Goal: Transaction & Acquisition: Purchase product/service

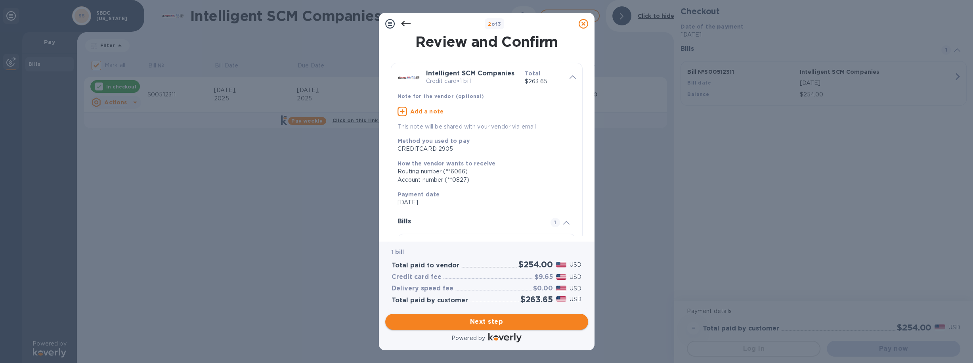
click at [481, 320] on span "Next step" at bounding box center [487, 322] width 190 height 10
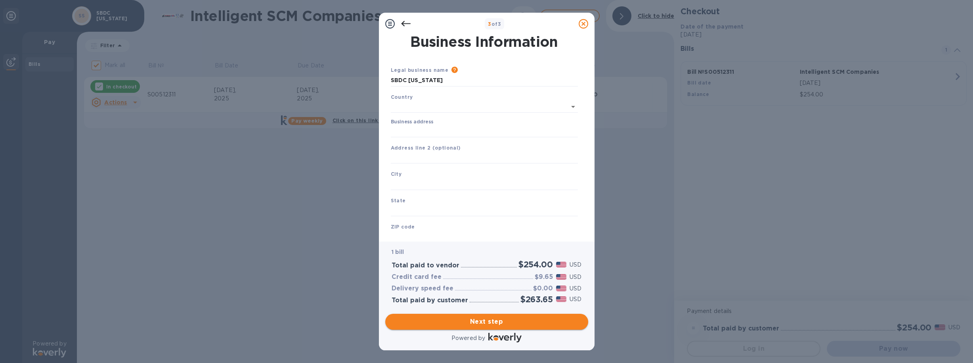
type input "[GEOGRAPHIC_DATA]"
click at [405, 132] on input "Business address" at bounding box center [484, 130] width 187 height 12
type input "[STREET_ADDRESS]"
type input "Mangilao"
type input "GU"
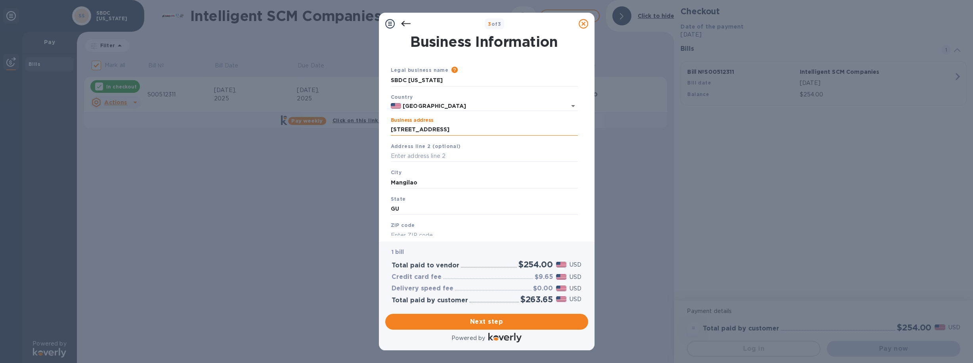
type input "96923"
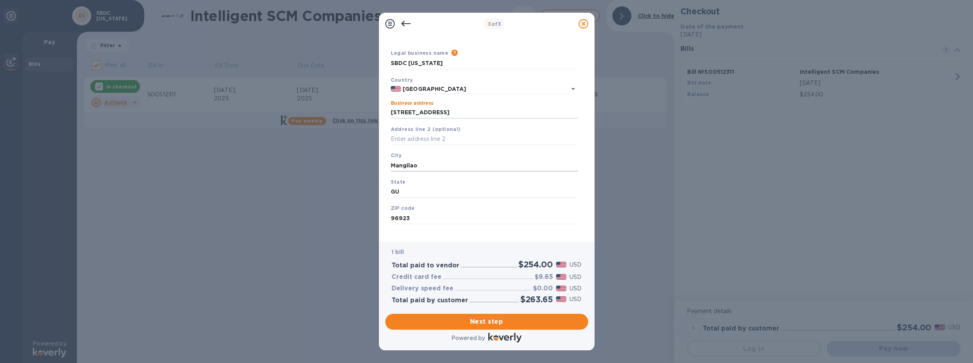
scroll to position [26, 0]
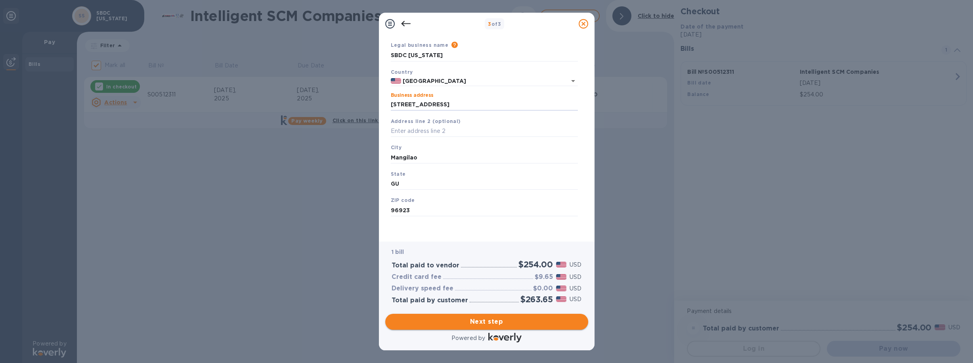
click at [489, 320] on span "Next step" at bounding box center [487, 322] width 190 height 10
click at [424, 159] on input "Mangilao" at bounding box center [484, 157] width 187 height 12
click at [421, 174] on div "City [GEOGRAPHIC_DATA] is required field" at bounding box center [484, 157] width 193 height 37
click at [425, 157] on input "Mangilao" at bounding box center [484, 157] width 187 height 12
type input "Mangilao,"
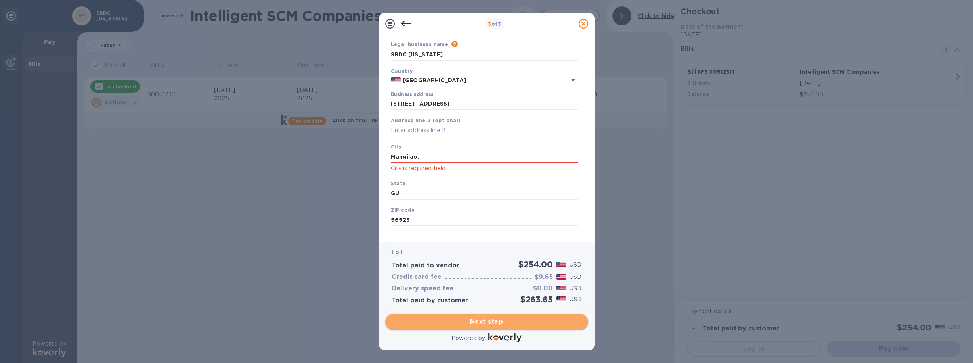
click at [481, 320] on span "Next step" at bounding box center [487, 322] width 190 height 10
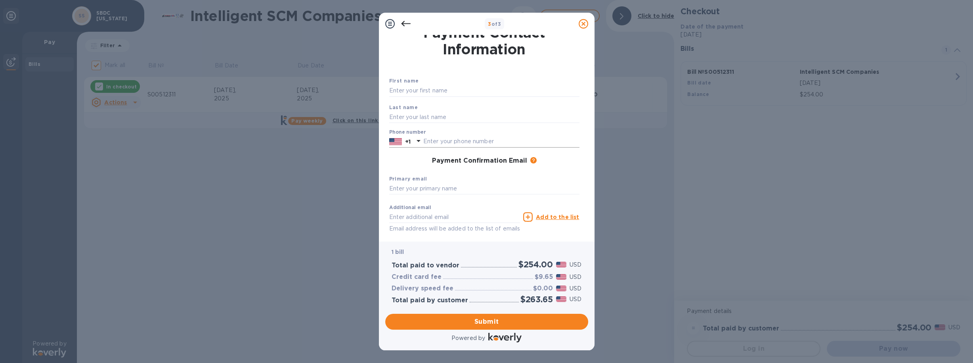
scroll to position [0, 0]
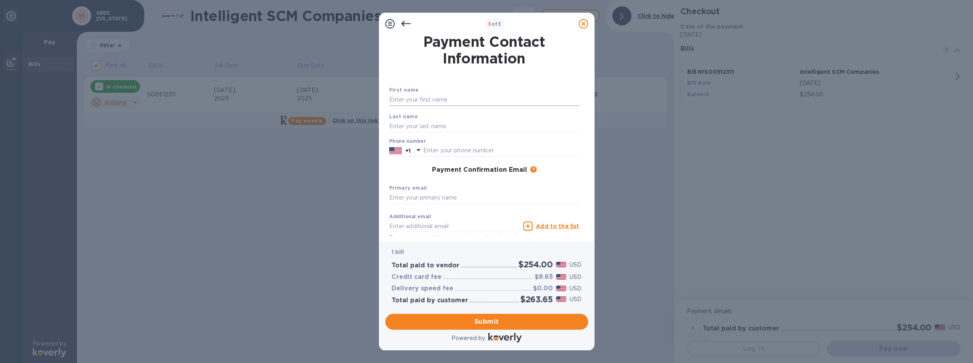
click at [409, 101] on input "text" at bounding box center [484, 100] width 190 height 12
click at [417, 100] on input "RACHAELTAITANO" at bounding box center [484, 100] width 190 height 12
click at [451, 101] on input "[PERSON_NAME]" at bounding box center [484, 100] width 190 height 12
drag, startPoint x: 474, startPoint y: 100, endPoint x: 423, endPoint y: 98, distance: 51.6
click at [420, 98] on input "[PERSON_NAME]" at bounding box center [484, 100] width 190 height 12
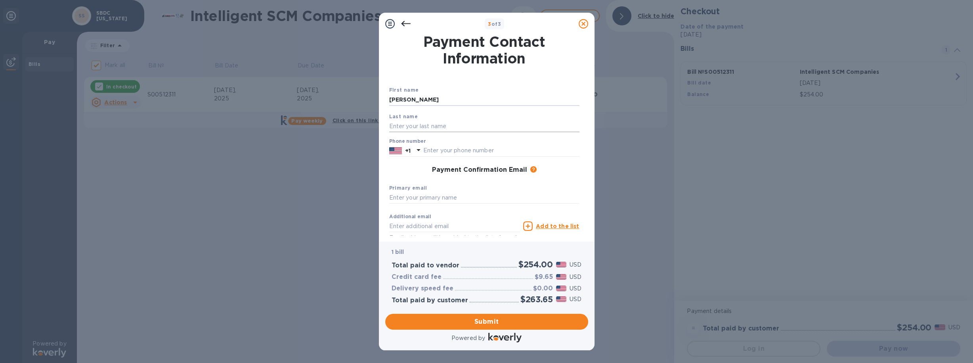
type input "[PERSON_NAME]"
click at [398, 125] on input "text" at bounding box center [484, 126] width 190 height 12
paste input "[PERSON_NAME]"
type input "[PERSON_NAME]"
click at [431, 149] on input "text" at bounding box center [501, 151] width 156 height 12
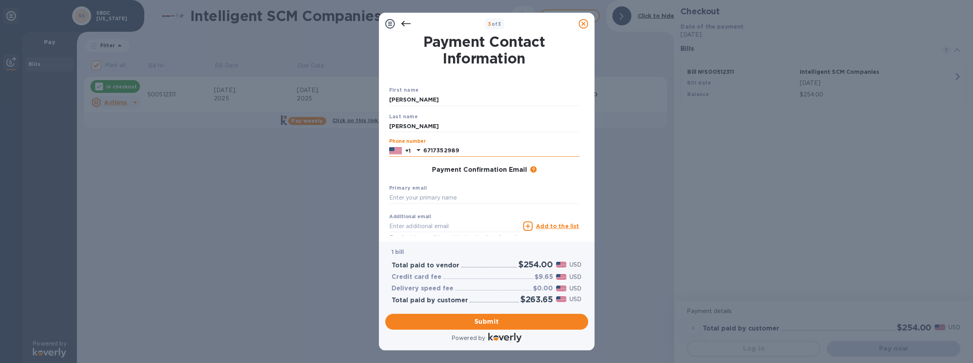
click at [481, 150] on input "6717352989" at bounding box center [501, 151] width 156 height 12
type input "6717352989"
click at [405, 199] on input "text" at bounding box center [484, 198] width 190 height 12
type input "K"
type input "[EMAIL_ADDRESS][DOMAIN_NAME]"
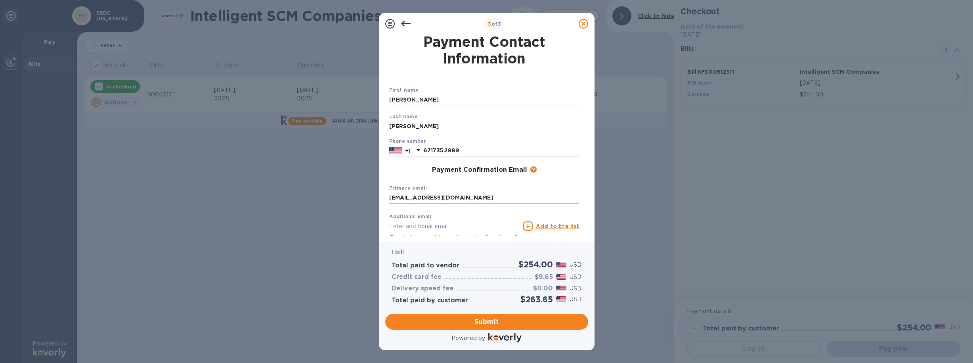
type input "[EMAIL_ADDRESS][DOMAIN_NAME]"
click at [484, 321] on span "Submit" at bounding box center [487, 322] width 190 height 10
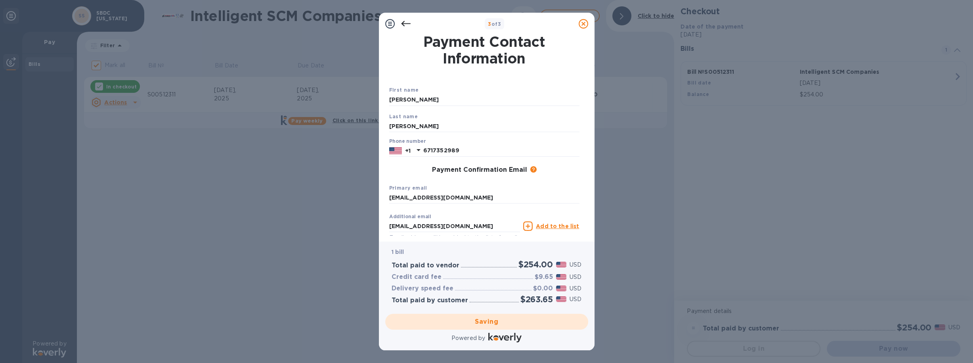
checkbox input "false"
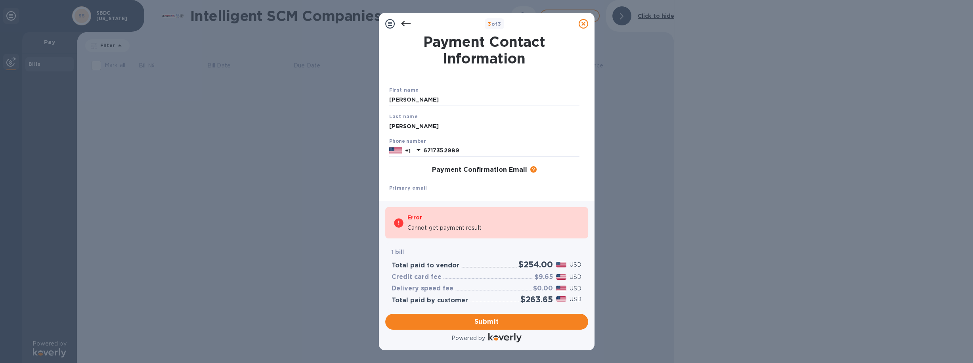
click at [437, 190] on div "Primary email [EMAIL_ADDRESS][DOMAIN_NAME]" at bounding box center [484, 193] width 197 height 27
click at [424, 184] on div "Primary email [EMAIL_ADDRESS][DOMAIN_NAME]" at bounding box center [484, 193] width 197 height 27
click at [428, 226] on p "Cannot get payment result" at bounding box center [444, 228] width 74 height 8
click at [400, 221] on icon at bounding box center [398, 222] width 9 height 9
click at [445, 226] on p "Cannot get payment result" at bounding box center [444, 228] width 74 height 8
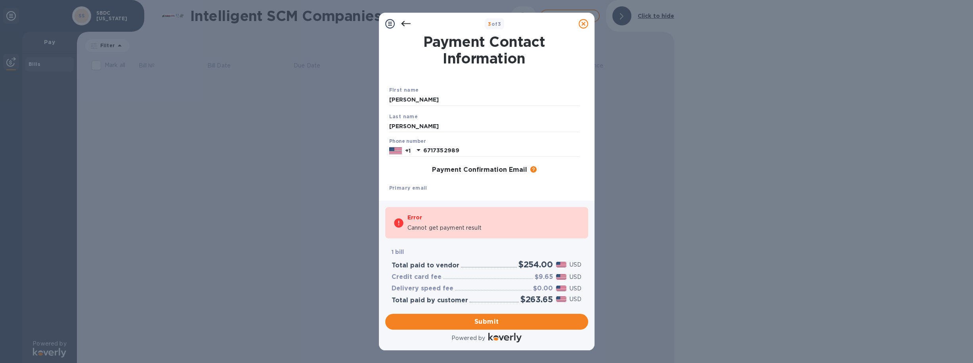
click at [484, 226] on div "Cannot get payment result" at bounding box center [493, 228] width 173 height 8
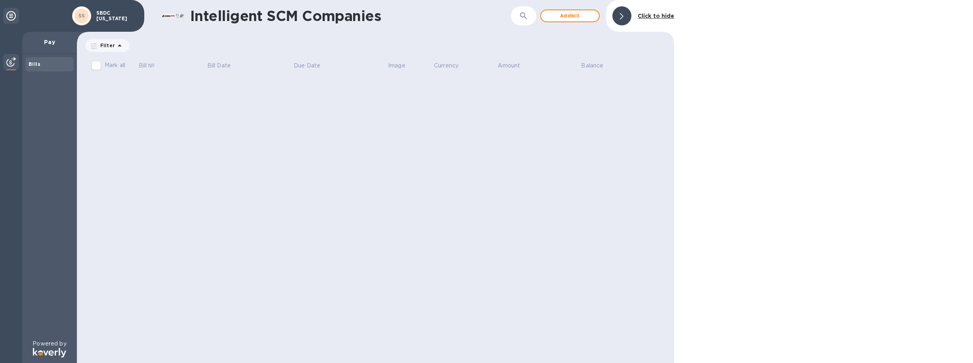
click at [40, 63] on div "Bills" at bounding box center [50, 64] width 42 height 8
click at [621, 17] on icon at bounding box center [622, 16] width 4 height 6
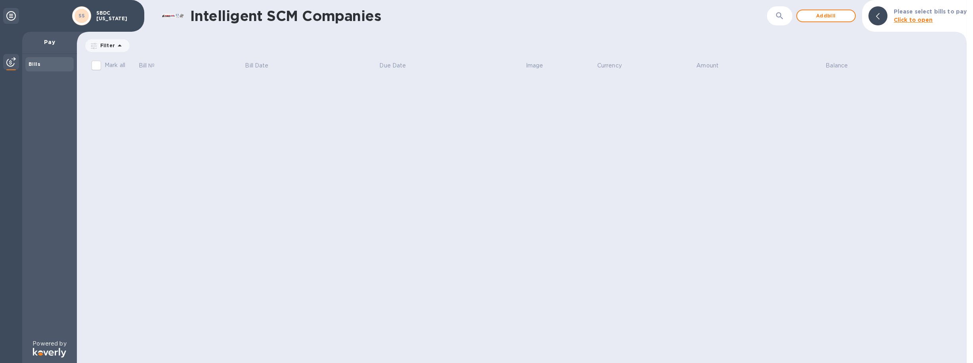
click at [105, 13] on p "SBDC [US_STATE]" at bounding box center [116, 15] width 40 height 11
click at [12, 15] on icon at bounding box center [11, 16] width 10 height 10
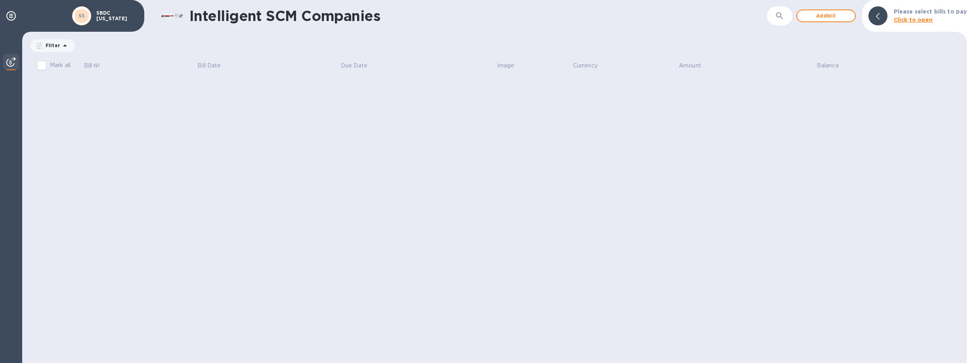
click at [67, 47] on icon at bounding box center [65, 46] width 10 height 10
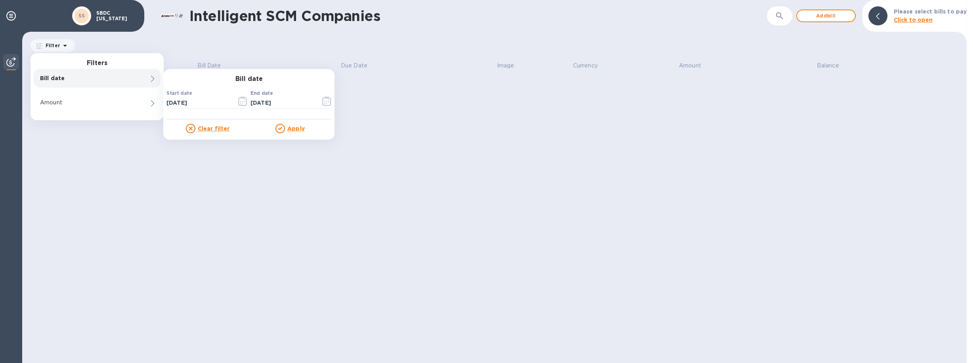
click at [147, 39] on div "Filter Filters Bill date Bill date Start date [DATE] ​ End date [DATE] ​ Clear …" at bounding box center [494, 45] width 930 height 15
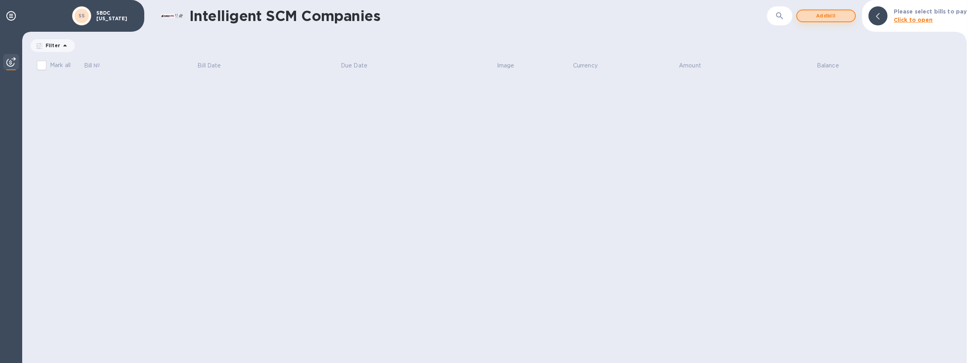
click at [822, 16] on span "Add bill" at bounding box center [825, 16] width 45 height 10
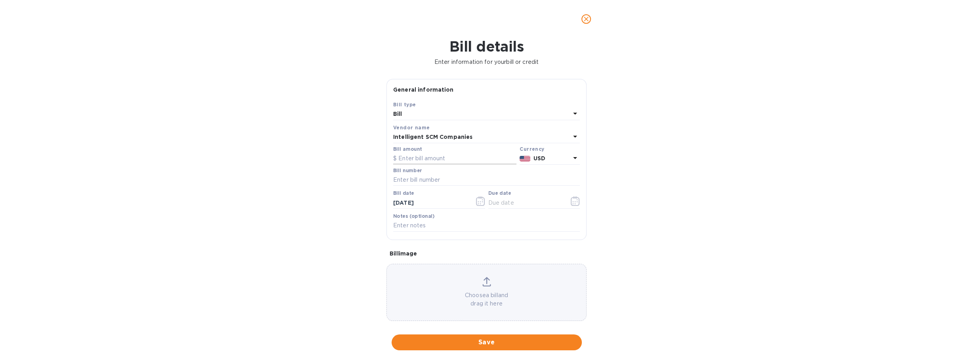
click at [415, 158] on input "text" at bounding box center [454, 159] width 123 height 12
click at [399, 159] on input "text" at bounding box center [454, 159] width 123 height 12
click at [410, 114] on div "Bill" at bounding box center [481, 114] width 177 height 11
click at [410, 114] on div "Bill type Bill Credit" at bounding box center [486, 137] width 187 height 59
click at [405, 134] on p "Bill" at bounding box center [484, 132] width 168 height 8
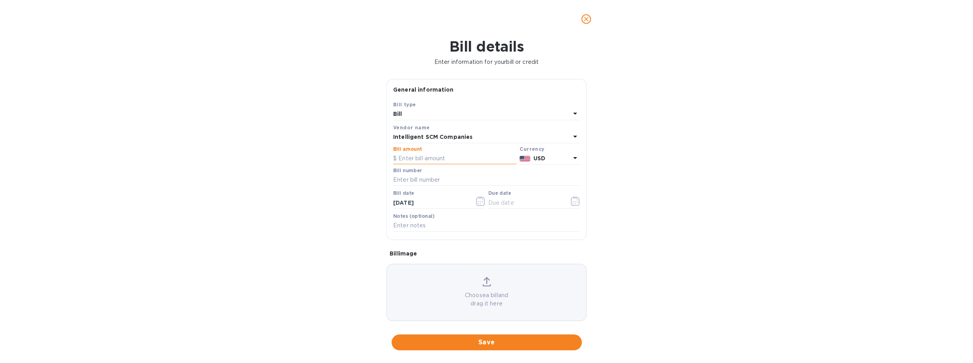
click at [404, 159] on input "text" at bounding box center [454, 159] width 123 height 12
click at [416, 161] on input "text" at bounding box center [454, 159] width 123 height 12
type input "152.56"
click at [408, 184] on input "text" at bounding box center [486, 180] width 187 height 12
click at [396, 182] on input "s00512311/A" at bounding box center [486, 180] width 187 height 12
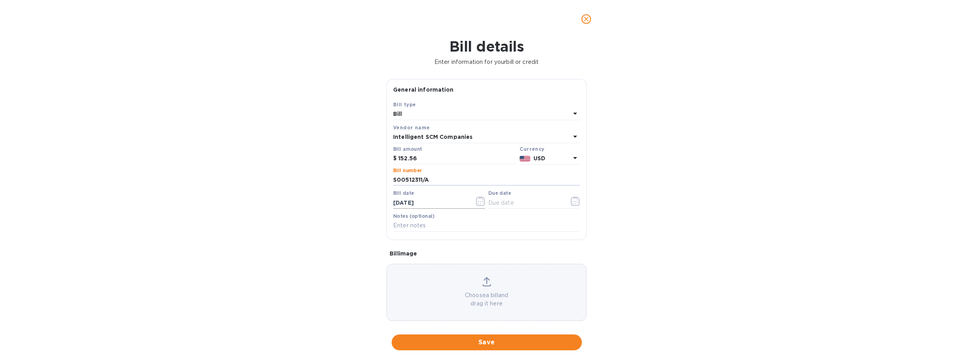
type input "S00512311/A"
click at [409, 201] on input "[DATE]" at bounding box center [430, 203] width 75 height 12
click at [476, 201] on icon "button" at bounding box center [480, 201] width 9 height 10
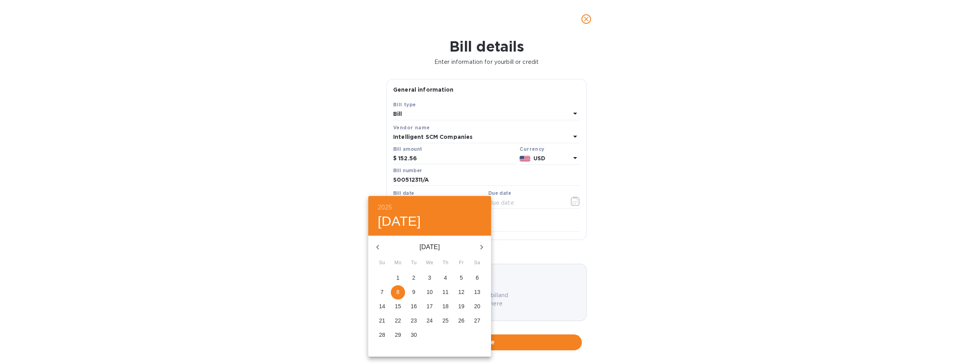
click at [443, 277] on span "4" at bounding box center [445, 277] width 14 height 8
type input "[DATE]"
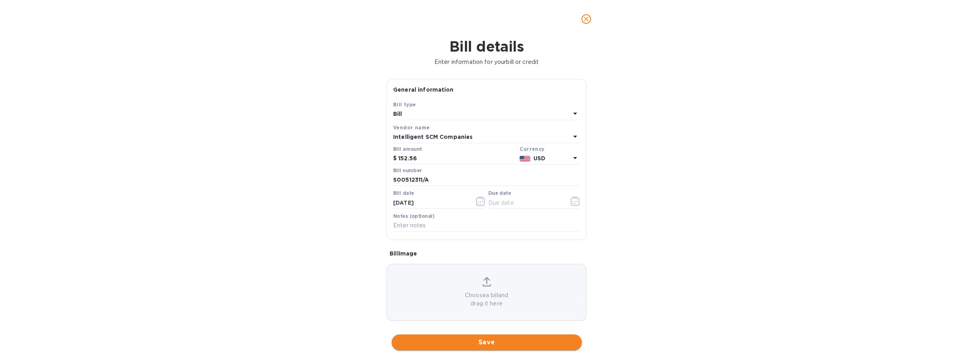
click at [488, 341] on span "Save" at bounding box center [487, 342] width 178 height 10
click at [522, 203] on input "text" at bounding box center [525, 203] width 75 height 12
click at [573, 200] on icon "button" at bounding box center [575, 201] width 9 height 10
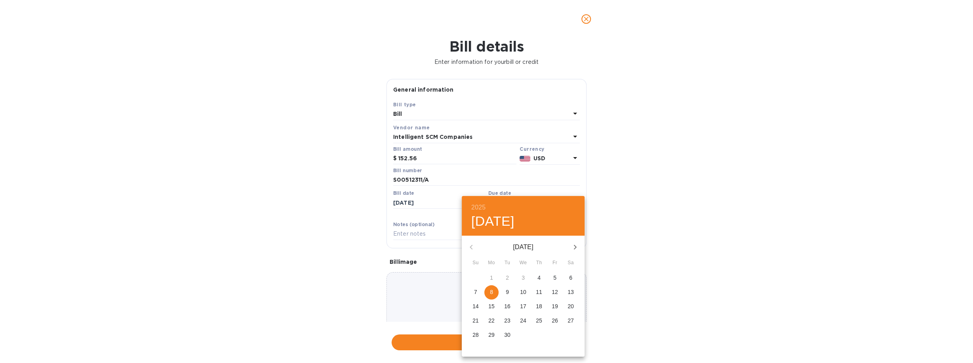
click at [537, 276] on p "4" at bounding box center [538, 277] width 3 height 8
type input "[DATE]"
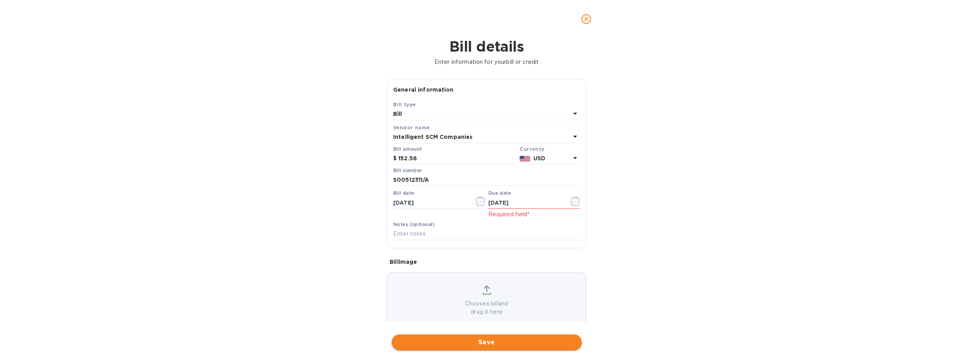
click at [480, 342] on span "Save" at bounding box center [487, 342] width 178 height 10
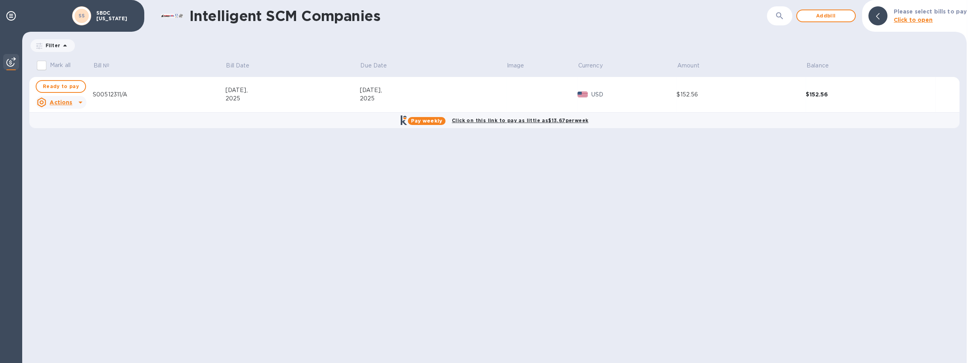
click at [68, 102] on u "Actions" at bounding box center [61, 102] width 23 height 6
click at [67, 131] on b "Open bill" at bounding box center [71, 134] width 27 height 6
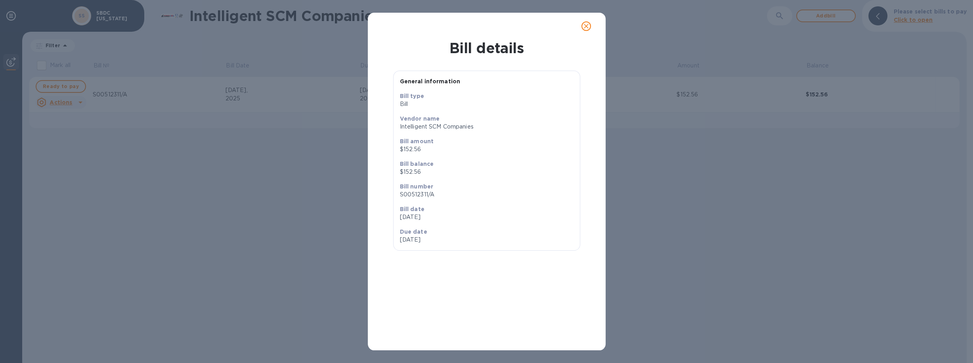
click at [583, 25] on icon "close" at bounding box center [586, 26] width 8 height 8
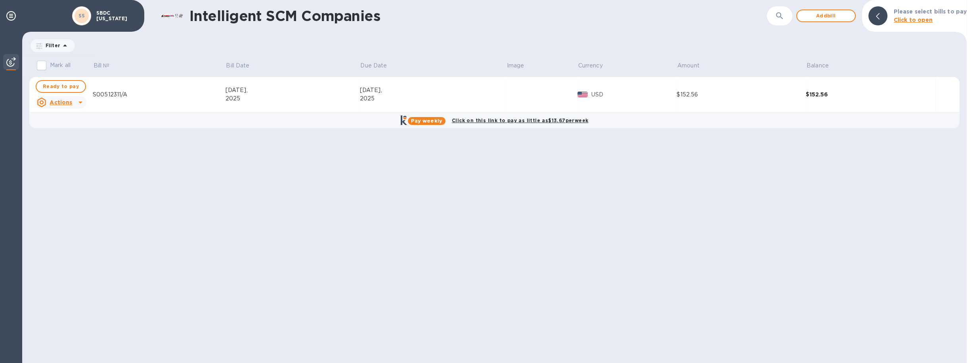
click at [919, 19] on b "Click to open" at bounding box center [913, 20] width 39 height 6
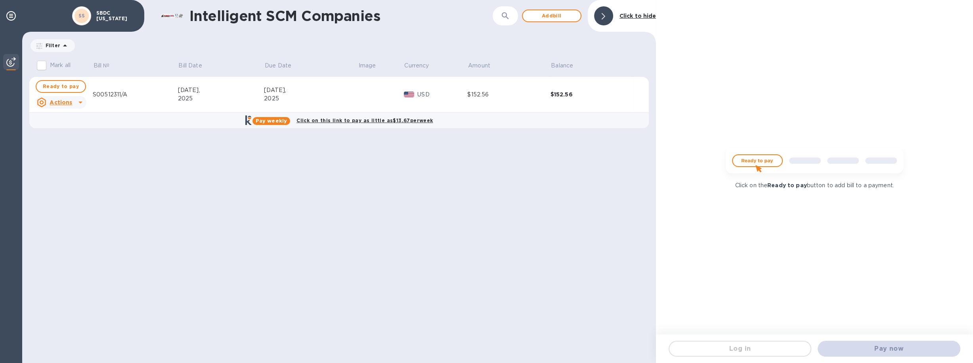
click at [80, 103] on icon at bounding box center [81, 103] width 10 height 10
drag, startPoint x: 449, startPoint y: 229, endPoint x: 433, endPoint y: 237, distance: 17.7
click at [450, 229] on div at bounding box center [486, 181] width 973 height 363
click at [757, 159] on img at bounding box center [814, 164] width 190 height 38
click at [60, 87] on span "Ready to pay" at bounding box center [61, 87] width 36 height 10
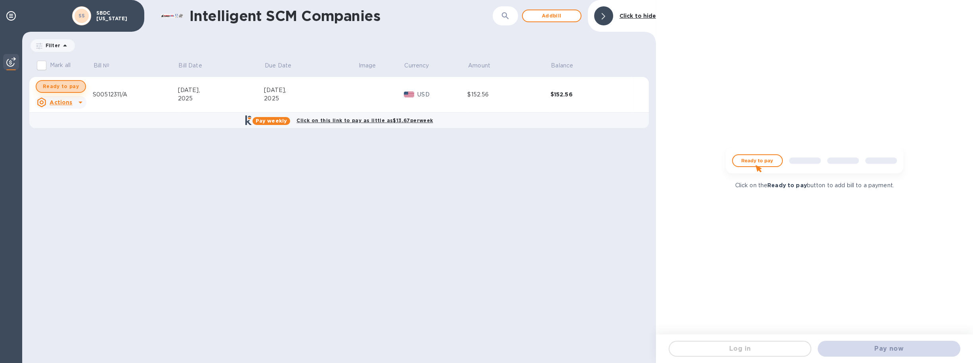
checkbox input "true"
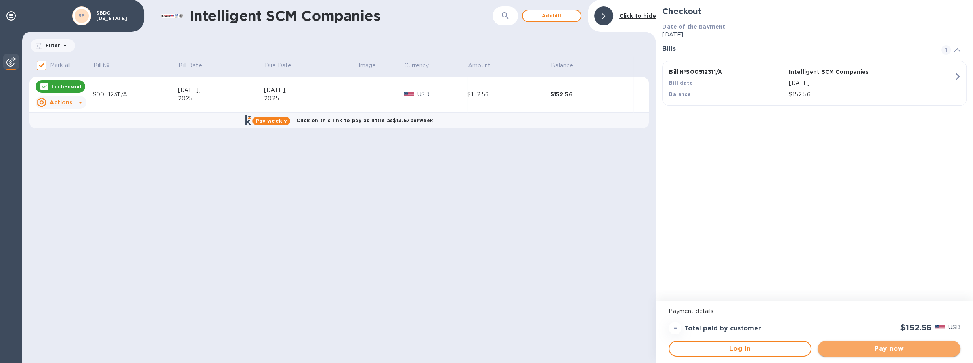
click at [872, 348] on span "Pay now" at bounding box center [889, 349] width 130 height 10
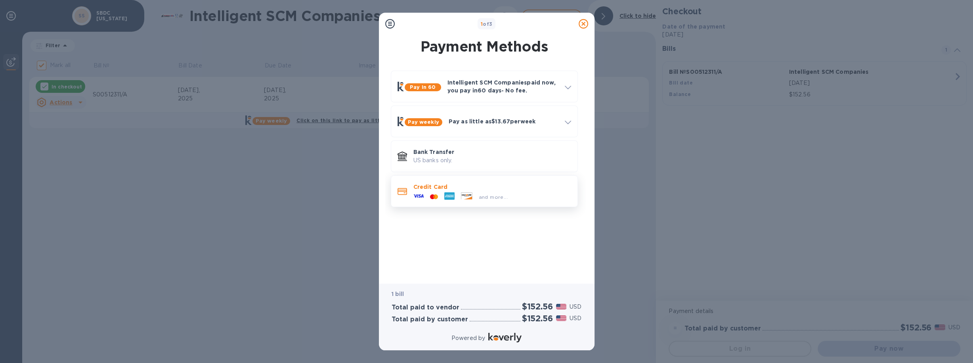
click at [438, 191] on div "and more..." at bounding box center [460, 197] width 101 height 12
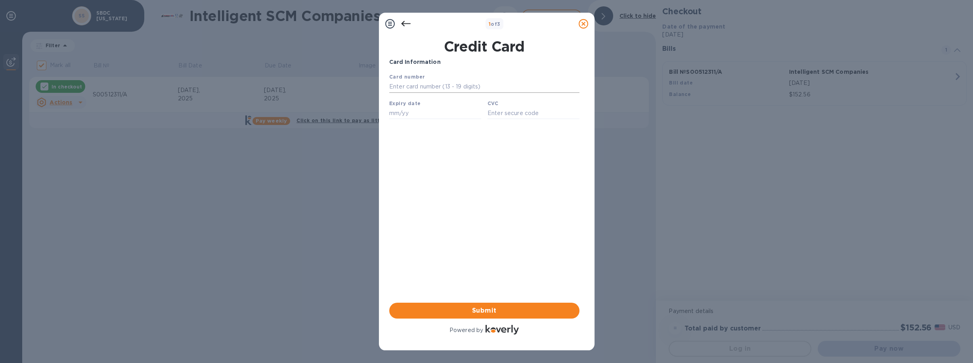
click at [393, 89] on input "text" at bounding box center [484, 87] width 190 height 12
type input "[CREDIT_CARD_NUMBER]"
click at [400, 113] on input "text" at bounding box center [435, 113] width 92 height 12
type input "04/28"
click at [536, 117] on input "text" at bounding box center [533, 113] width 92 height 12
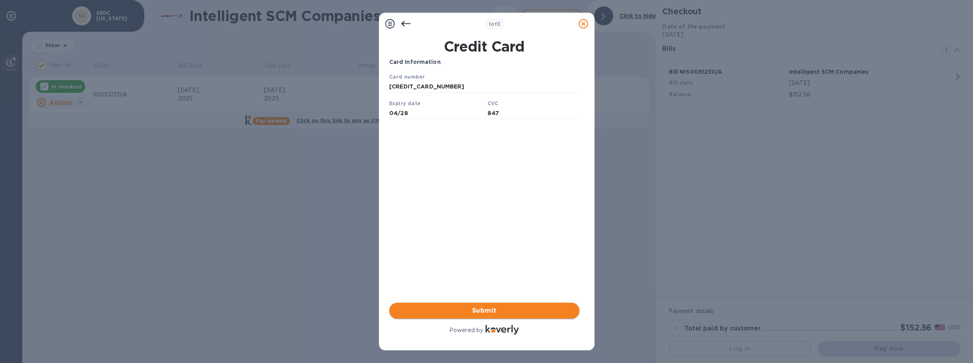
type input "847"
click at [484, 308] on span "Submit" at bounding box center [485, 311] width 178 height 10
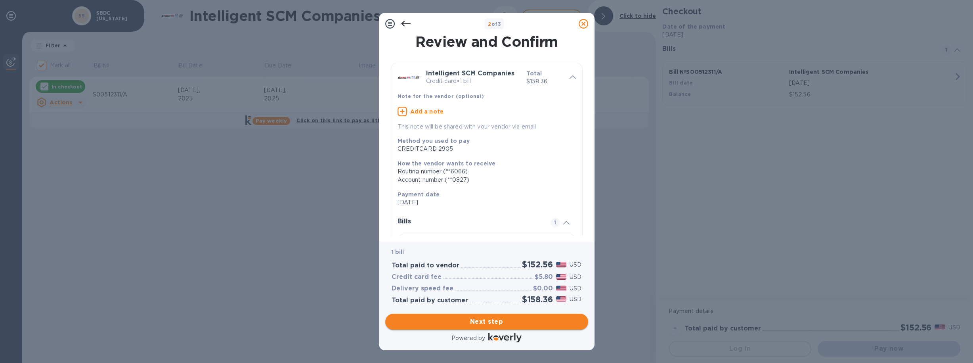
click at [489, 321] on span "Next step" at bounding box center [487, 322] width 190 height 10
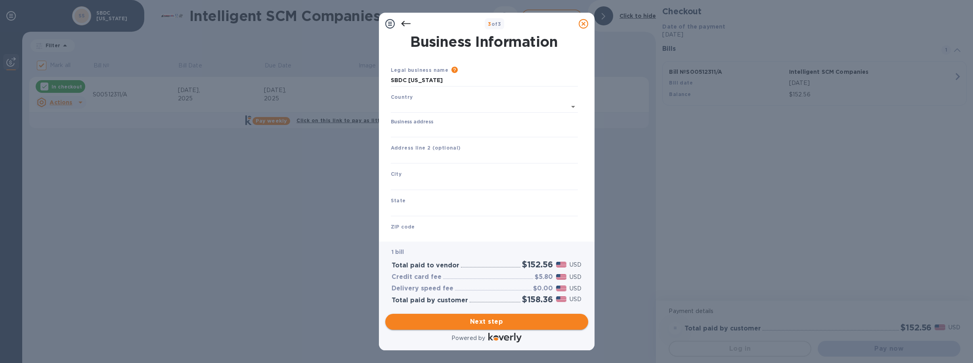
type input "[GEOGRAPHIC_DATA]"
click at [407, 130] on input "Business address" at bounding box center [484, 130] width 187 height 12
type input "[STREET_ADDRESS]"
type input "Mangilao"
type input "GU"
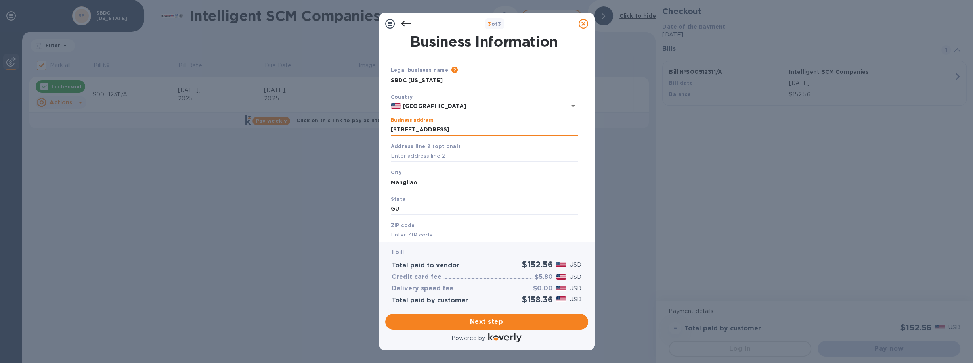
type input "96923"
click at [426, 182] on input "Mangilao" at bounding box center [484, 182] width 187 height 12
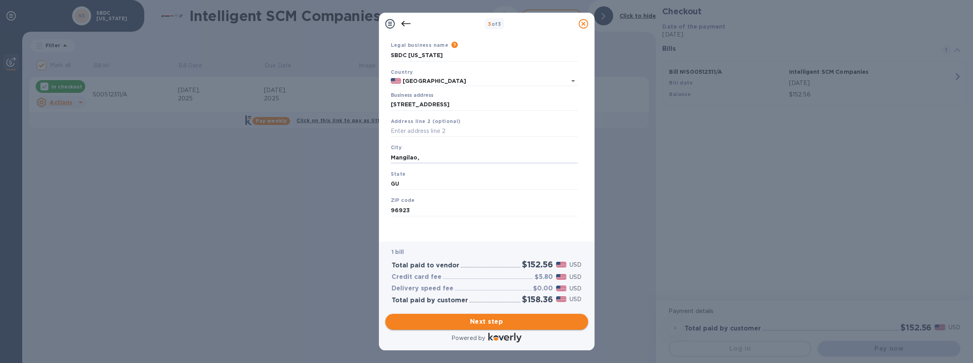
type input "Mangilao,"
click at [487, 320] on span "Next step" at bounding box center [487, 322] width 190 height 10
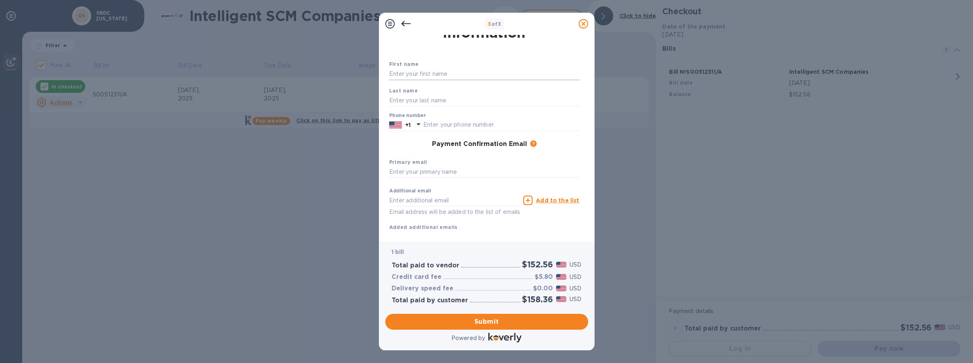
click at [412, 73] on input "text" at bounding box center [484, 74] width 190 height 12
type input "[PERSON_NAME]"
type input "6717352989"
type input "[EMAIL_ADDRESS][DOMAIN_NAME]"
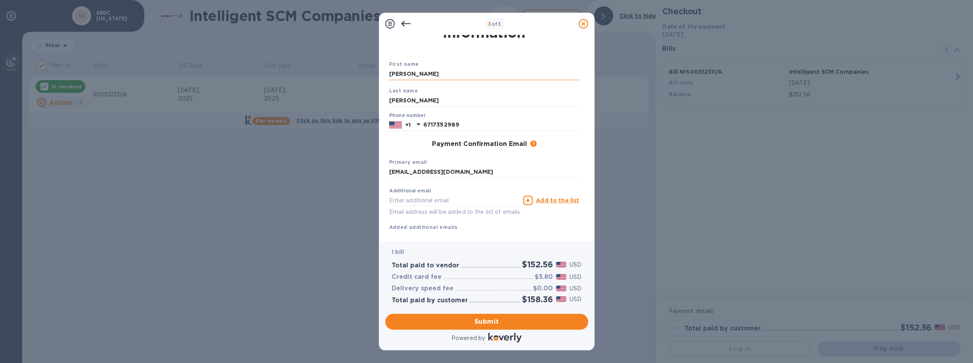
type input "[EMAIL_ADDRESS][DOMAIN_NAME]"
click at [430, 173] on input "[EMAIL_ADDRESS][DOMAIN_NAME]" at bounding box center [484, 172] width 190 height 12
type input "[EMAIL_ADDRESS][DOMAIN_NAME]"
click at [479, 203] on input "[EMAIL_ADDRESS][DOMAIN_NAME]" at bounding box center [454, 200] width 131 height 12
click at [489, 184] on div "Additional email [EMAIL_ADDRESS][DOMAIN_NAME] Email address will be added to th…" at bounding box center [455, 200] width 134 height 36
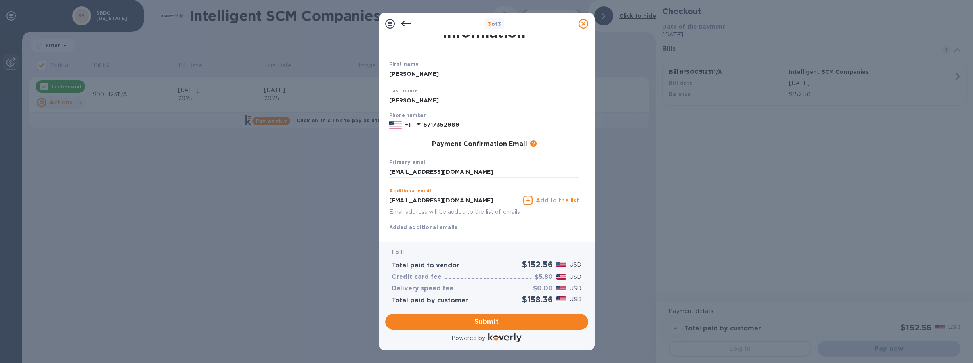
drag, startPoint x: 474, startPoint y: 199, endPoint x: 346, endPoint y: 201, distance: 128.4
click at [348, 202] on div "3 of 3 Payment Contact Information First name [PERSON_NAME] Last name [PERSON_N…" at bounding box center [486, 181] width 973 height 363
type input "[EMAIL_ADDRESS][DOMAIN_NAME]"
click at [488, 320] on span "Submit" at bounding box center [487, 322] width 190 height 10
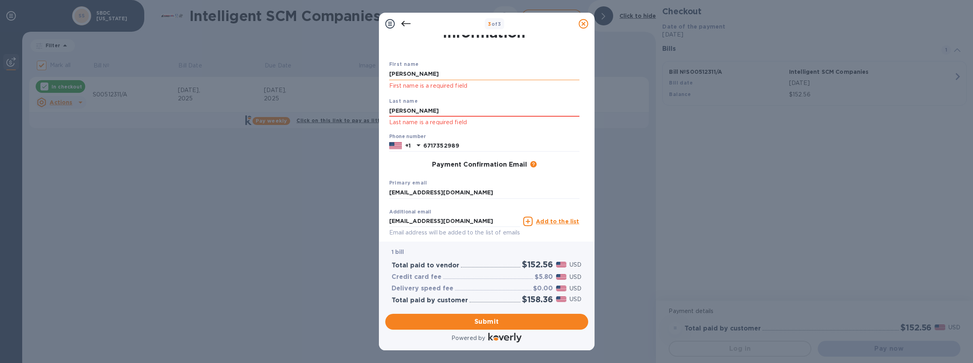
click at [425, 75] on input "[PERSON_NAME]" at bounding box center [484, 74] width 190 height 12
click at [426, 113] on input "[PERSON_NAME]" at bounding box center [484, 111] width 190 height 12
click at [445, 112] on input "[PERSON_NAME]" at bounding box center [484, 111] width 190 height 12
type input "[PERSON_NAME]"
click at [491, 321] on span "Submit" at bounding box center [487, 322] width 190 height 10
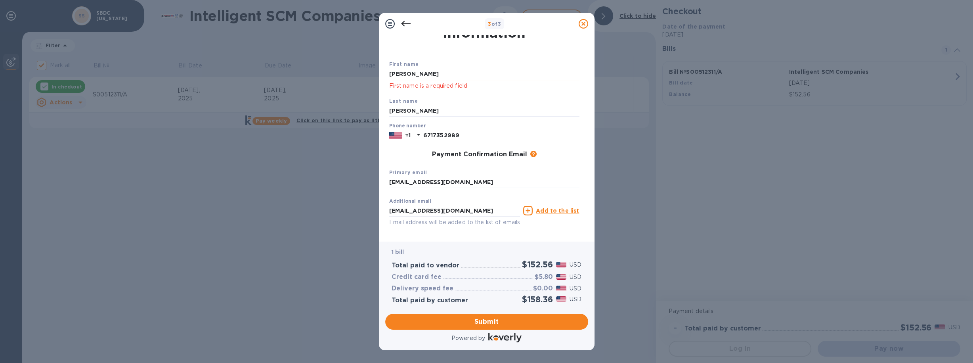
click at [430, 74] on input "[PERSON_NAME]" at bounding box center [484, 74] width 190 height 12
type input "[PERSON_NAME]"
click at [628, 60] on div "3 of 3 Payment Contact Information First name [PERSON_NAME] First name is a req…" at bounding box center [486, 181] width 973 height 363
click at [488, 318] on span "Submit" at bounding box center [487, 322] width 190 height 10
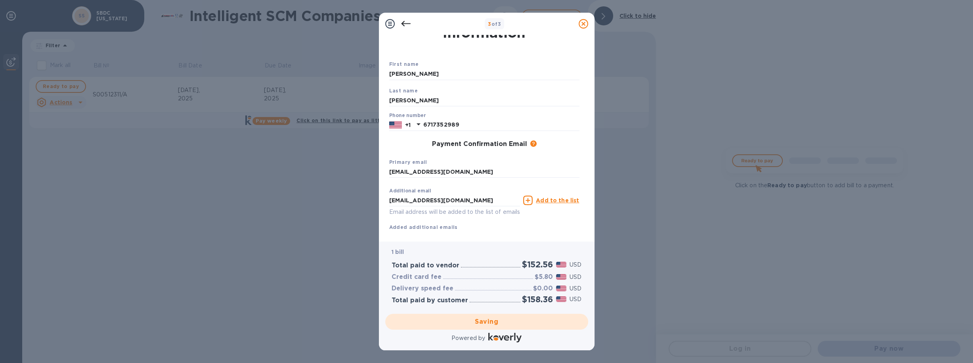
checkbox input "false"
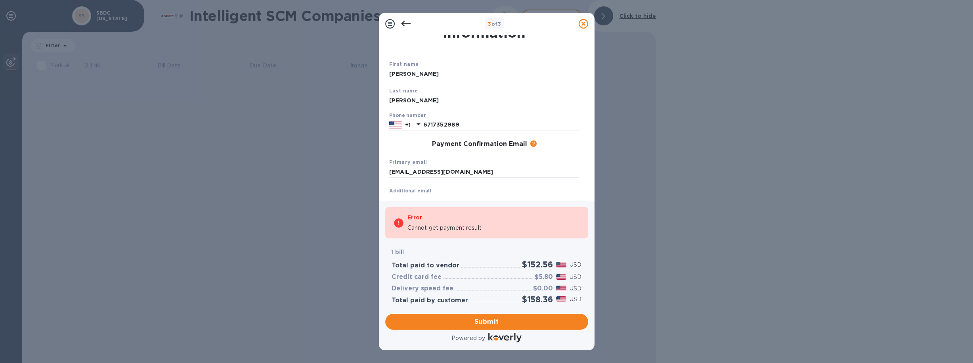
click at [732, 250] on div "3 of 3 Payment Contact Information First name [PERSON_NAME] Last name [PERSON_N…" at bounding box center [486, 181] width 973 height 363
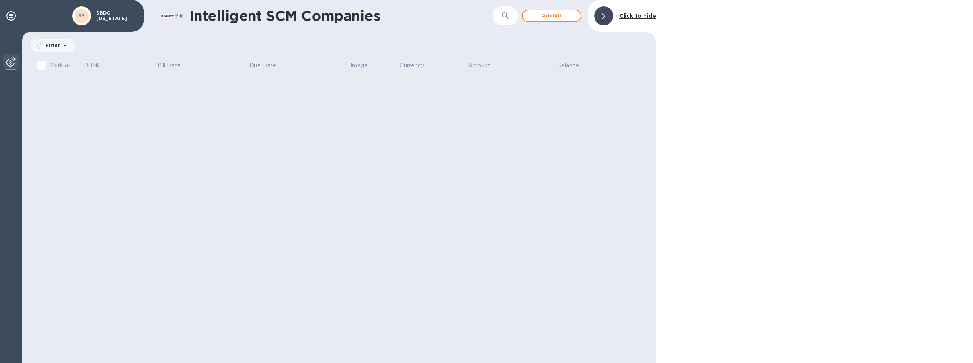
click at [494, 150] on div "Intelligent SCM Companies ​ Add [PERSON_NAME] to hide Filter Amount Mark all Bi…" at bounding box center [339, 181] width 634 height 363
click at [8, 63] on img at bounding box center [11, 62] width 10 height 10
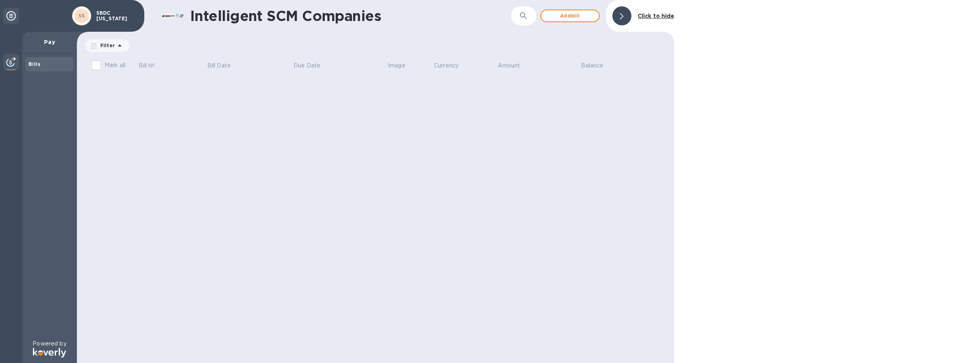
click at [35, 64] on b "Bills" at bounding box center [35, 64] width 12 height 6
click at [11, 14] on icon at bounding box center [11, 16] width 10 height 10
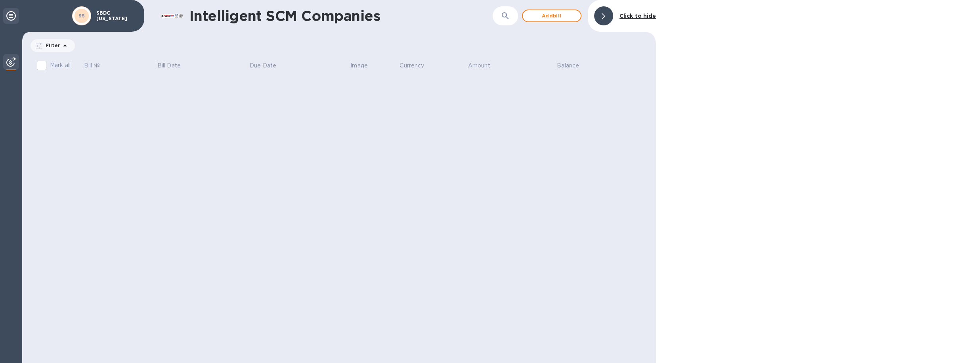
click at [11, 14] on icon at bounding box center [11, 16] width 10 height 10
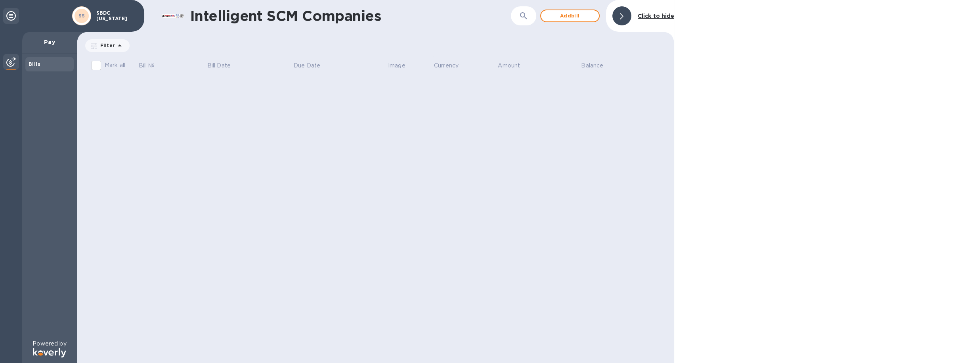
click at [11, 14] on icon at bounding box center [11, 16] width 10 height 10
